Goal: Use online tool/utility: Utilize a website feature to perform a specific function

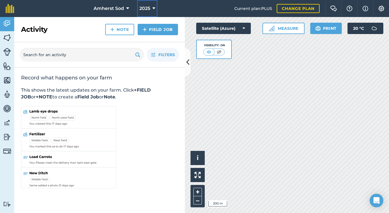
click at [148, 10] on span "2025" at bounding box center [144, 8] width 11 height 7
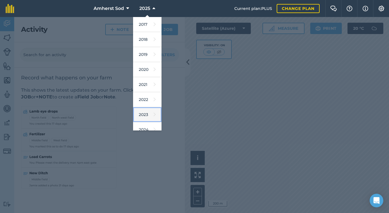
click at [144, 114] on link "2023" at bounding box center [147, 114] width 28 height 15
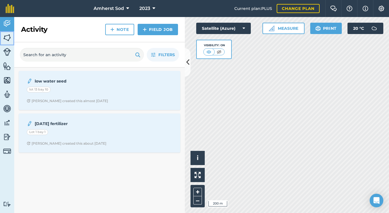
click at [7, 38] on img at bounding box center [7, 38] width 8 height 9
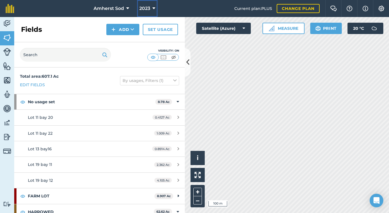
click at [152, 10] on button "2023" at bounding box center [147, 8] width 20 height 17
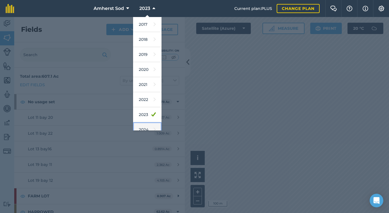
click at [144, 127] on link "2024" at bounding box center [147, 130] width 28 height 15
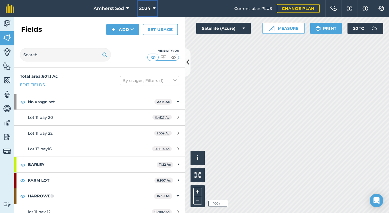
click at [156, 8] on button "2024" at bounding box center [147, 8] width 21 height 17
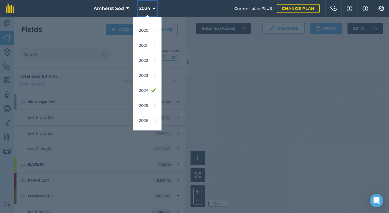
scroll to position [38, 0]
click at [141, 76] on link "2023" at bounding box center [147, 76] width 28 height 15
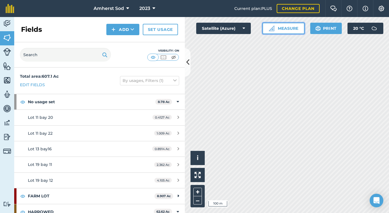
click at [274, 28] on img at bounding box center [272, 29] width 6 height 6
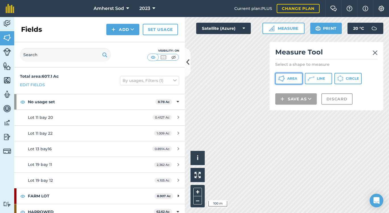
click at [289, 79] on span "Area" at bounding box center [292, 78] width 10 height 5
click at [374, 52] on img at bounding box center [374, 52] width 5 height 7
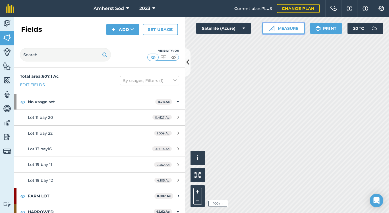
click at [294, 29] on button "Measure" at bounding box center [283, 28] width 42 height 11
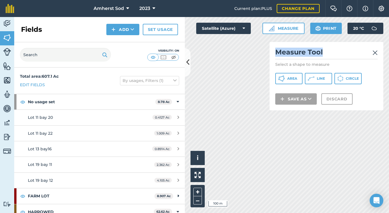
click at [199, 71] on div "Click to start drawing i © 2025 TomTom, Microsoft 100 m + – Satellite (Azure) M…" at bounding box center [287, 115] width 204 height 196
drag, startPoint x: 370, startPoint y: 65, endPoint x: 304, endPoint y: 71, distance: 65.6
click at [304, 71] on div "Measure Tool Select a shape to measure Area Line Circle Save as Discard" at bounding box center [326, 76] width 114 height 69
click at [288, 79] on span "Area" at bounding box center [292, 78] width 10 height 5
click at [374, 53] on img at bounding box center [374, 52] width 5 height 7
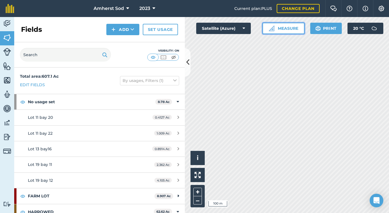
click at [287, 24] on button "Measure" at bounding box center [283, 28] width 42 height 11
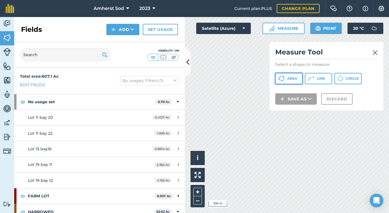
click at [292, 78] on span "Area" at bounding box center [292, 78] width 10 height 5
click at [296, 109] on div "Measure Tool Select a shape to measure Area Line Circle Save as Discard" at bounding box center [326, 76] width 114 height 69
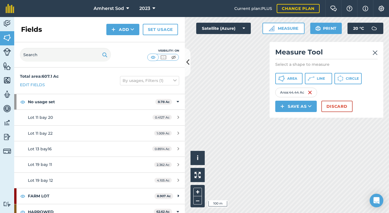
click at [376, 53] on img at bounding box center [374, 52] width 5 height 7
